Goal: Task Accomplishment & Management: Manage account settings

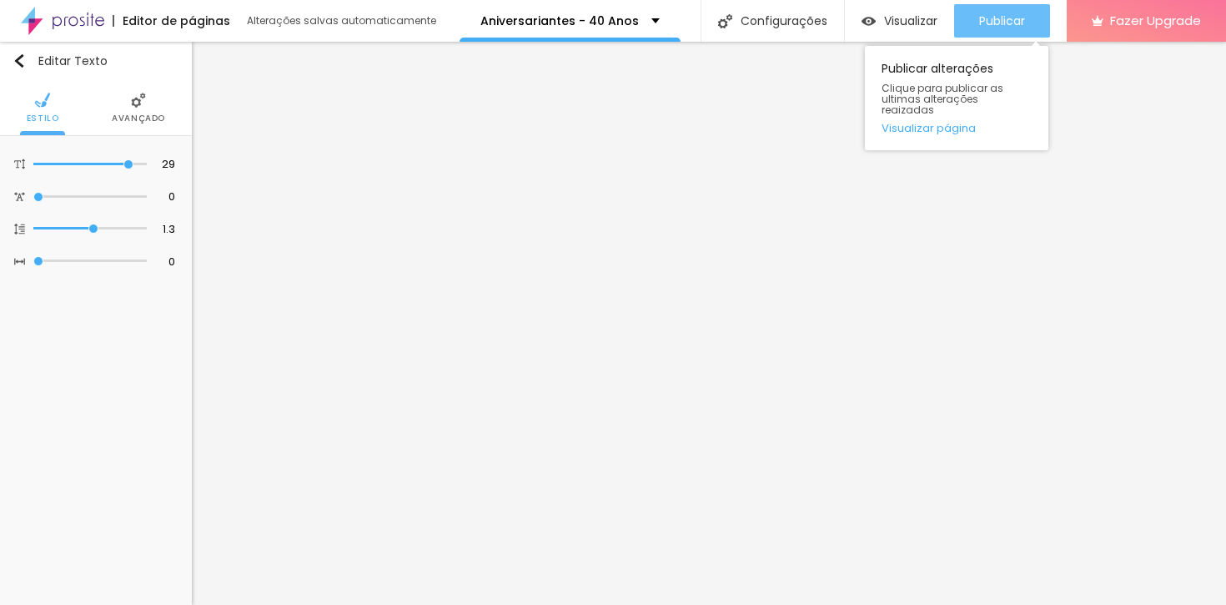
click at [990, 19] on span "Publicar" at bounding box center [1003, 20] width 46 height 13
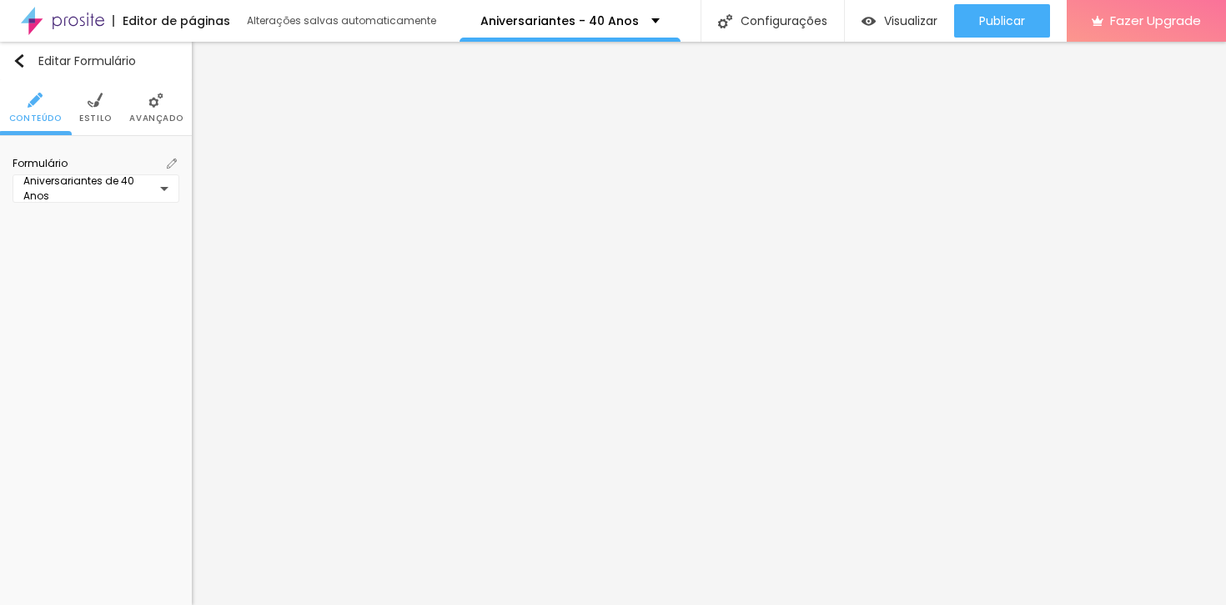
click at [169, 164] on img at bounding box center [172, 164] width 10 height 10
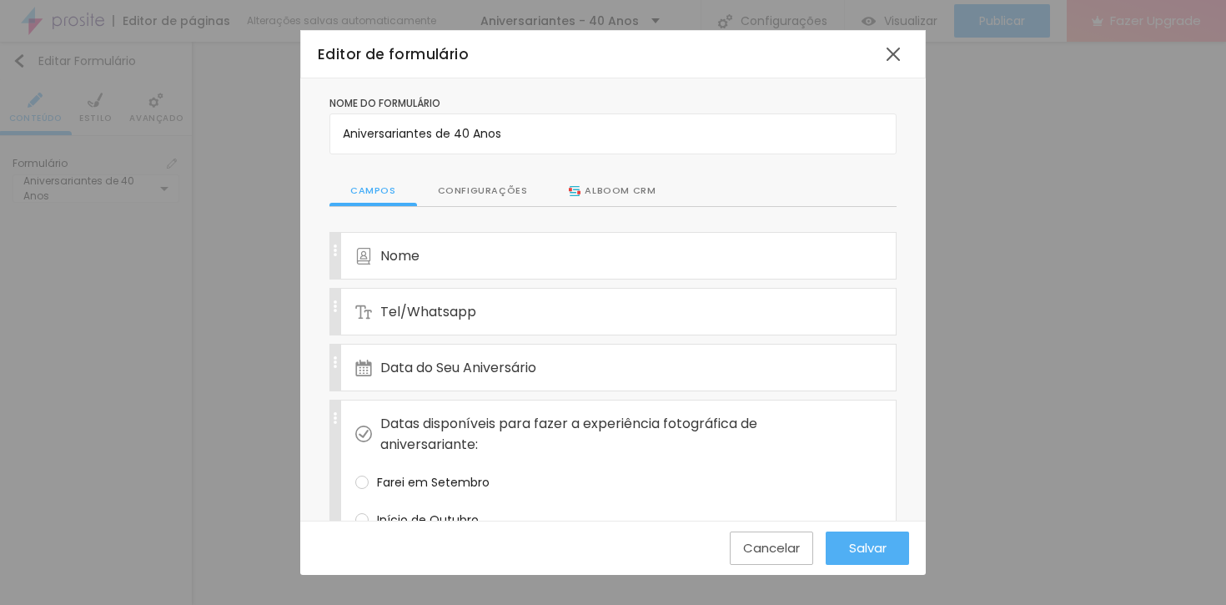
click at [472, 189] on div "Configurações" at bounding box center [483, 191] width 132 height 32
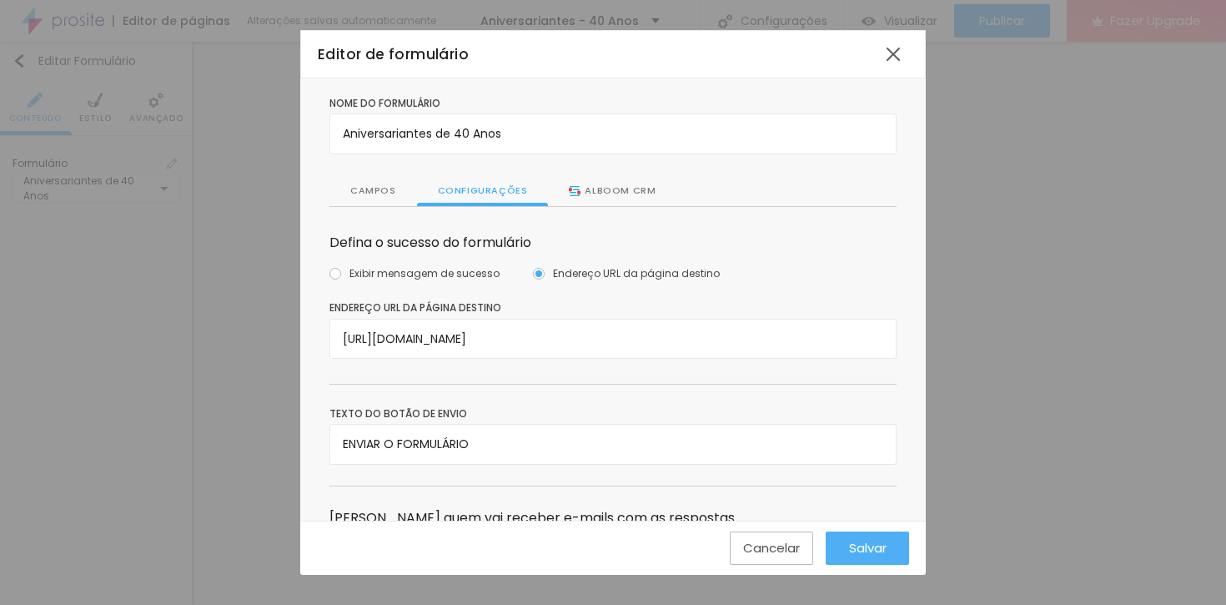
click at [377, 205] on div "Campos" at bounding box center [374, 191] width 88 height 32
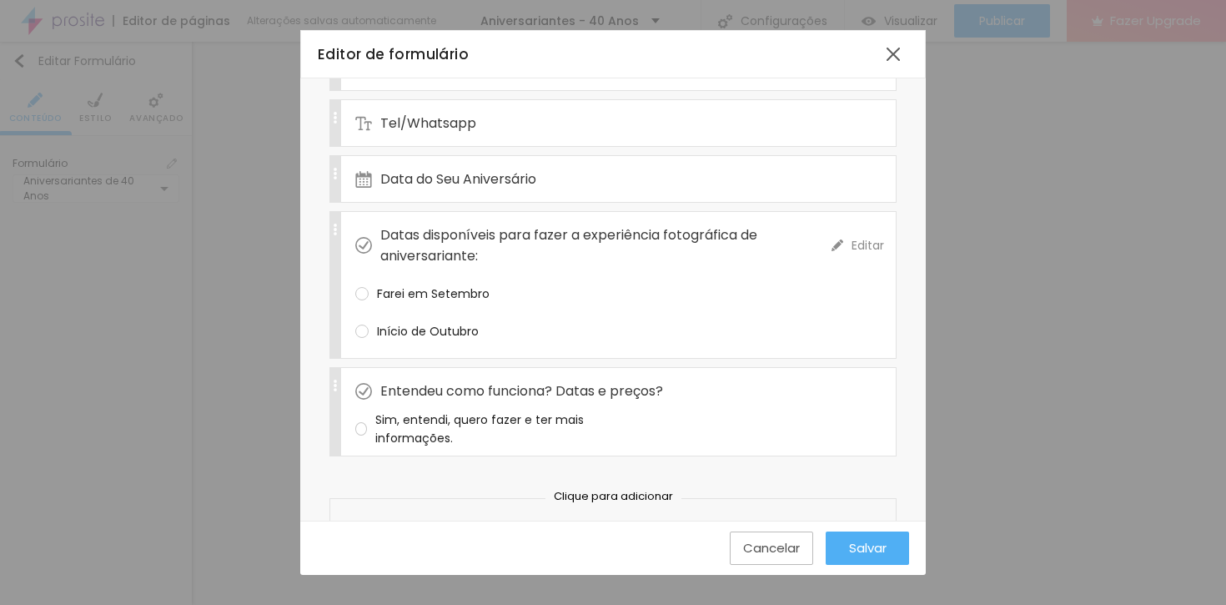
scroll to position [191, 0]
click at [852, 242] on span "Editar" at bounding box center [868, 243] width 33 height 18
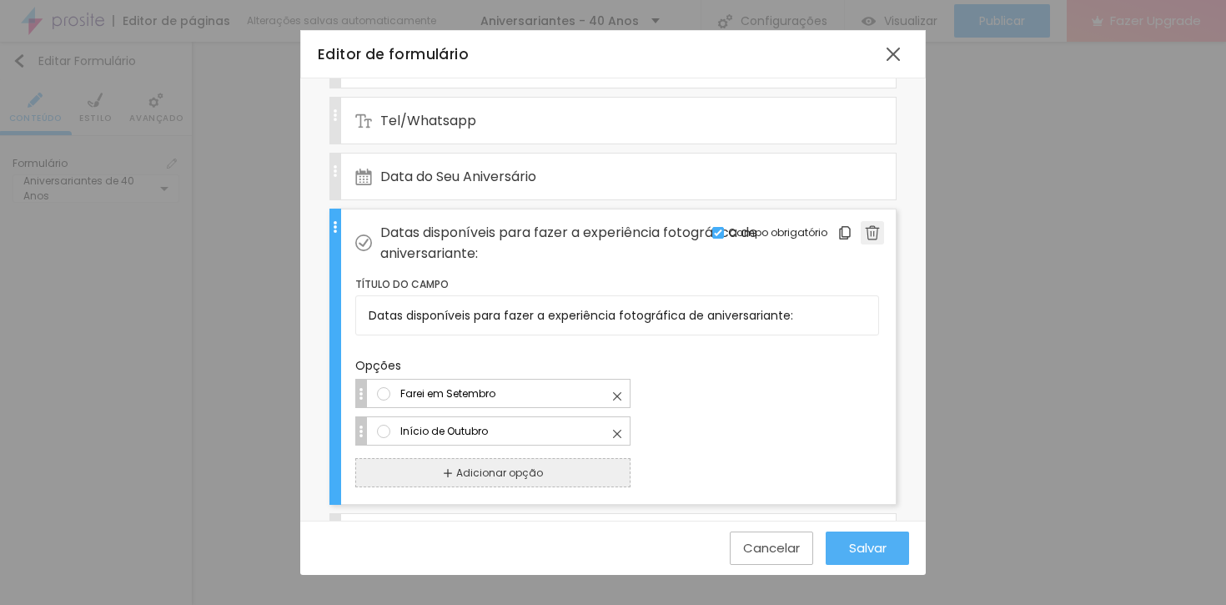
click at [861, 239] on div at bounding box center [872, 232] width 23 height 23
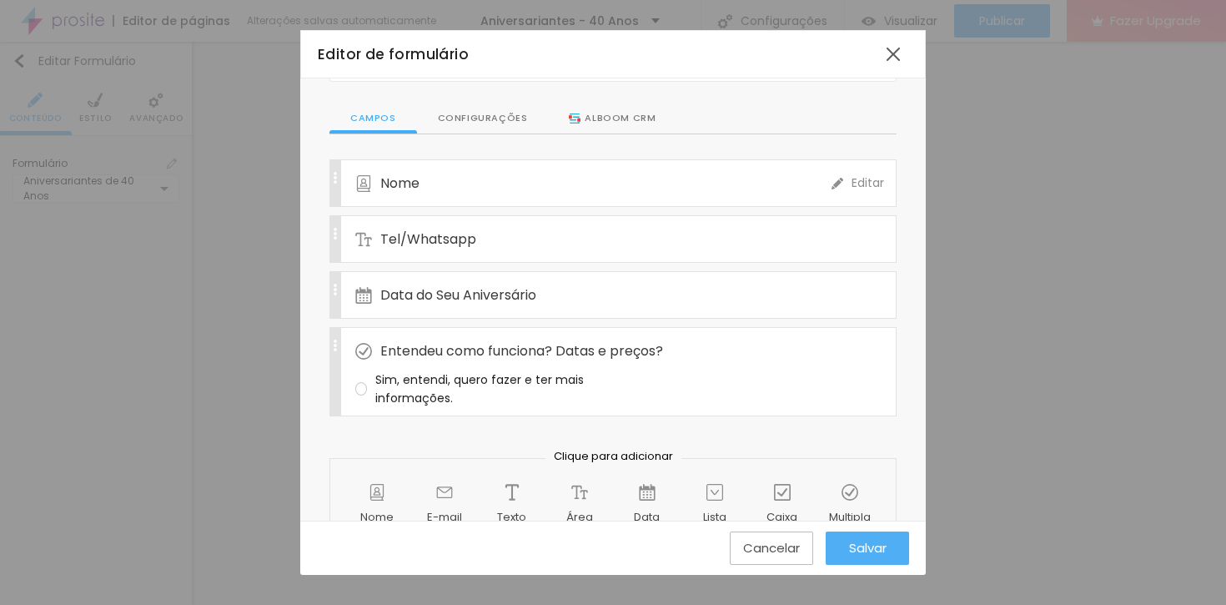
scroll to position [0, 0]
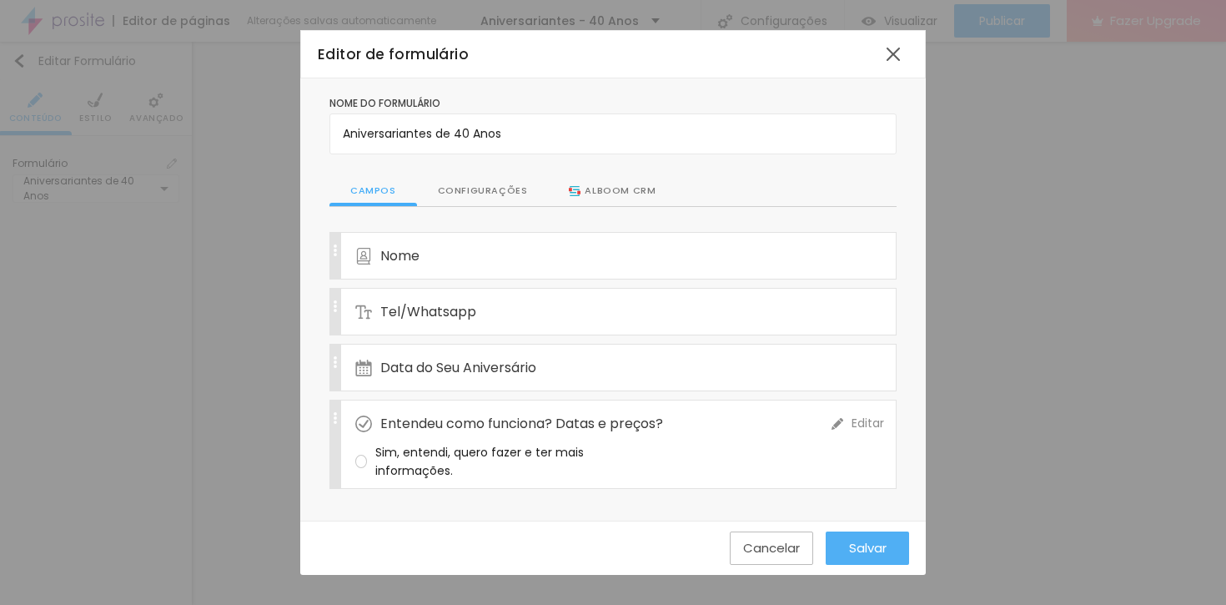
click at [610, 422] on span "Entendeu como funciona? Datas e preços?" at bounding box center [521, 423] width 283 height 21
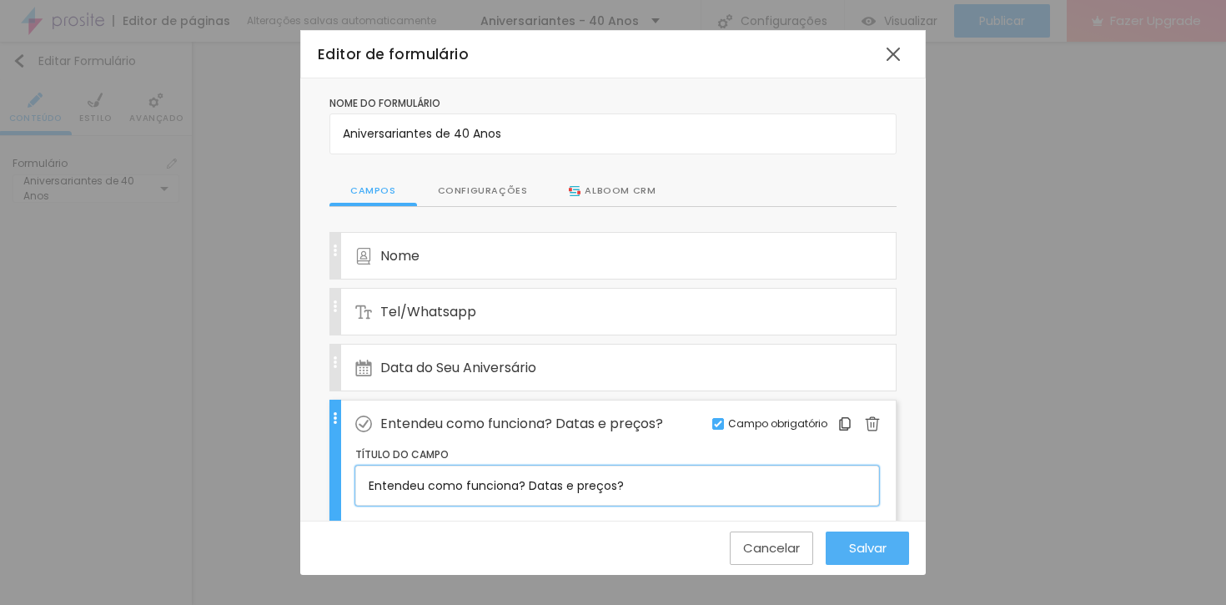
click at [515, 483] on input "Entendeu como funciona? Datas e preços?" at bounding box center [617, 486] width 524 height 40
click at [608, 481] on input "Entendeu como funciona? Datas e preços?" at bounding box center [617, 486] width 524 height 40
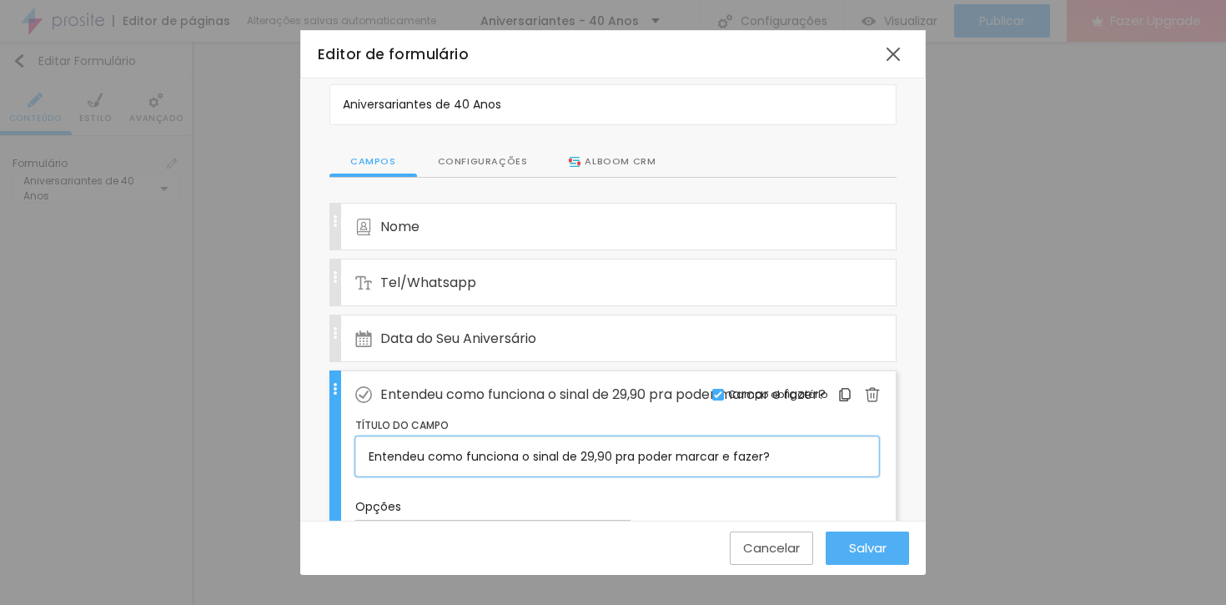
scroll to position [214, 0]
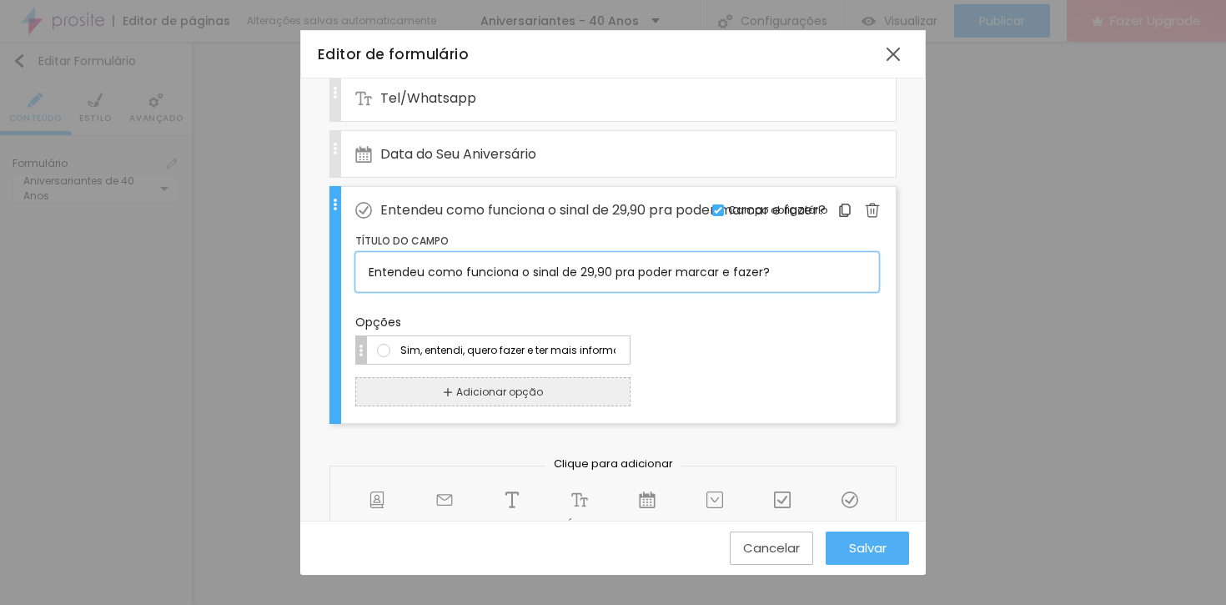
type input "Entendeu como funciona o sinal de 29,90 pra poder marcar e fazer?"
click at [470, 359] on input "Sim, entendi, quero fazer e ter mais informações." at bounding box center [508, 350] width 219 height 18
type input "Sim, entendi, sinal de 29,90 para marcar na sua agenda. Quero fazer e ter mais …"
click at [874, 541] on span "Salvar" at bounding box center [868, 548] width 38 height 14
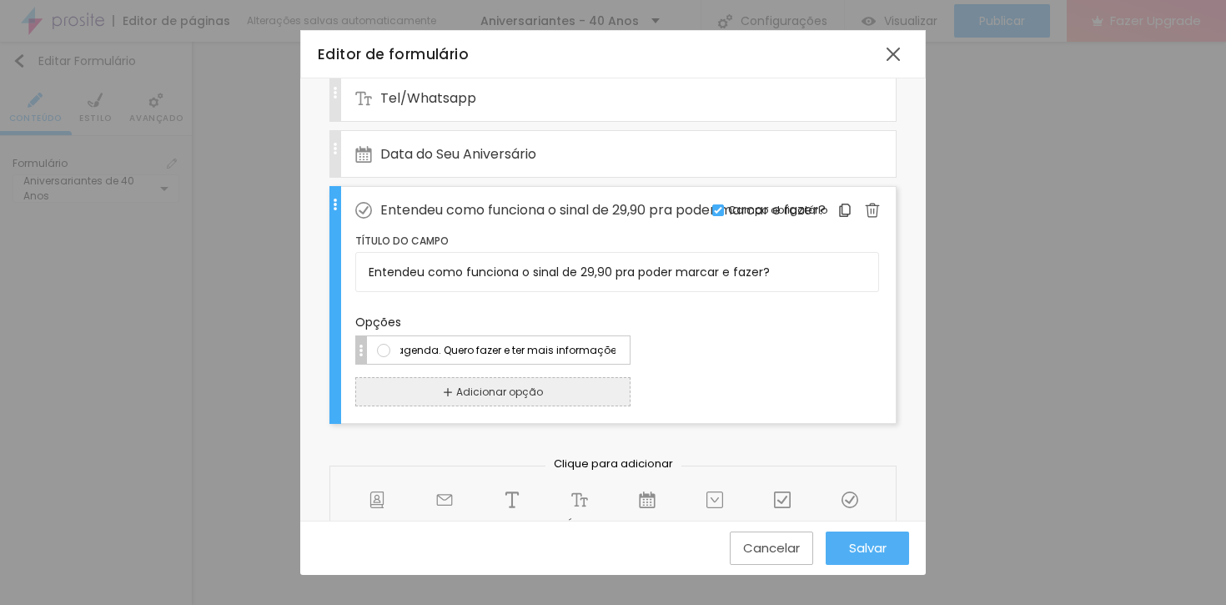
scroll to position [0, 0]
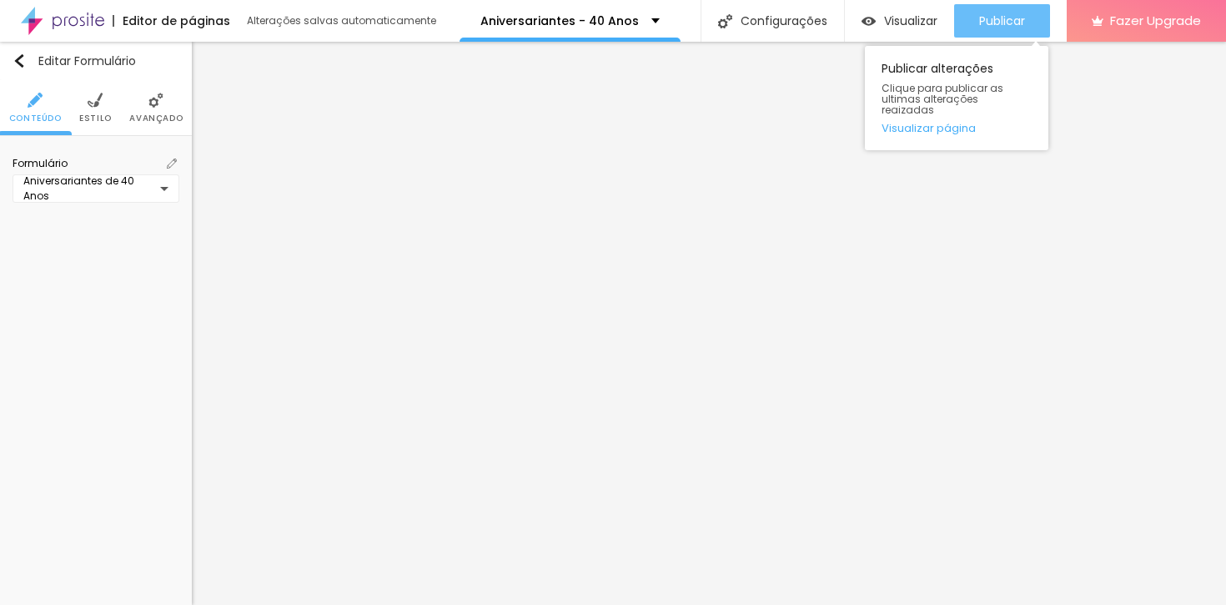
click at [993, 24] on span "Publicar" at bounding box center [1003, 20] width 46 height 13
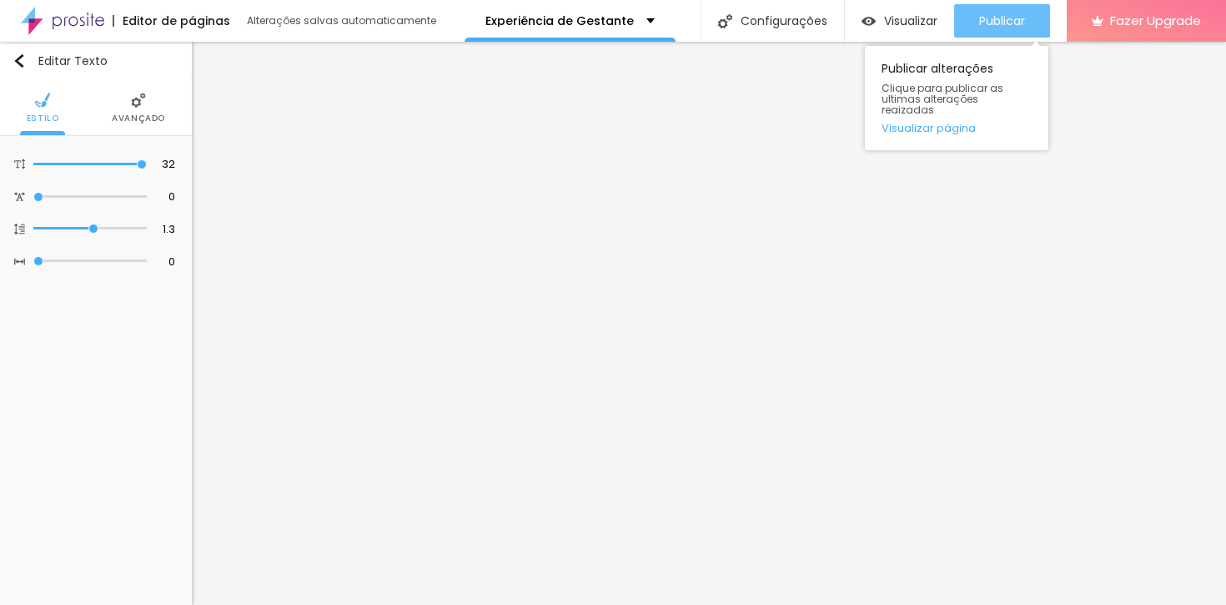
click at [1020, 18] on span "Publicar" at bounding box center [1003, 20] width 46 height 13
